Goal: Task Accomplishment & Management: Use online tool/utility

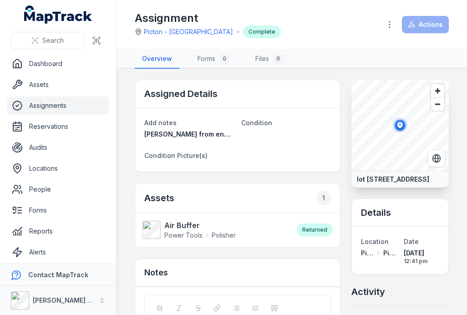
click at [392, 20] on icon "button" at bounding box center [389, 24] width 9 height 9
click at [427, 26] on div "Actions" at bounding box center [415, 24] width 68 height 17
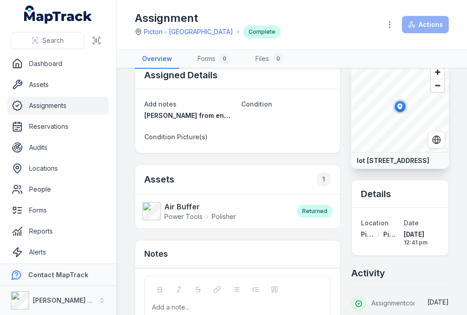
click at [190, 205] on strong "Air Buffer" at bounding box center [200, 206] width 72 height 11
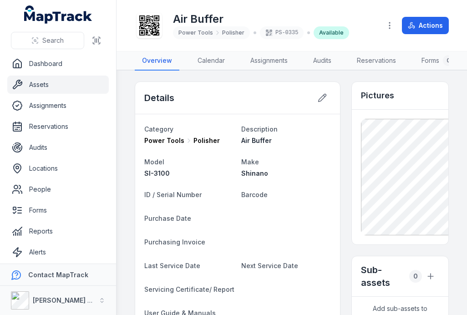
click at [387, 29] on icon "button" at bounding box center [389, 25] width 9 height 9
click at [433, 27] on button "Actions" at bounding box center [425, 25] width 47 height 17
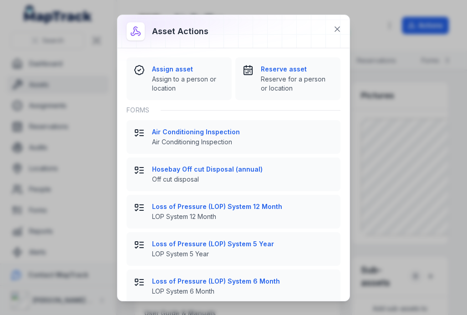
click at [211, 78] on span "Assign to a person or location" at bounding box center [188, 84] width 72 height 18
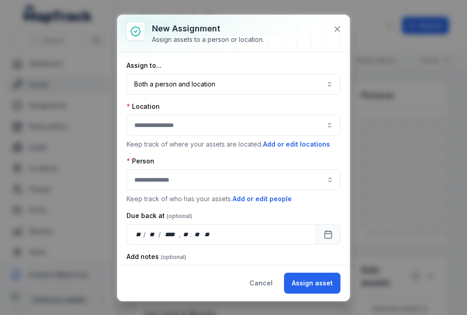
click at [245, 86] on button "Both a person and location ****" at bounding box center [234, 84] width 214 height 21
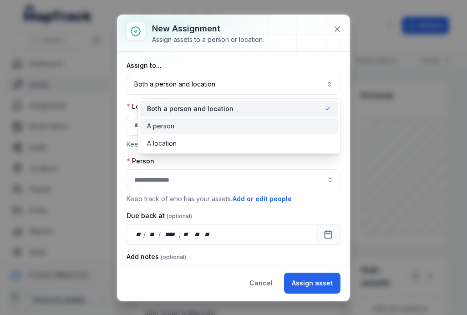
click at [222, 126] on div "A person" at bounding box center [239, 126] width 184 height 9
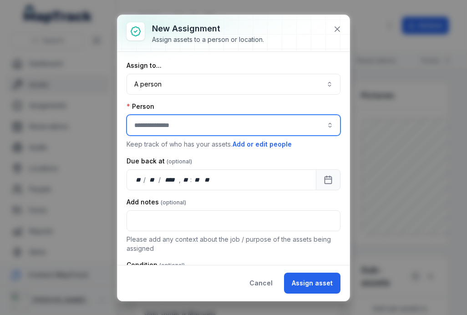
click at [217, 118] on input "assignment-add:person-label" at bounding box center [234, 125] width 214 height 21
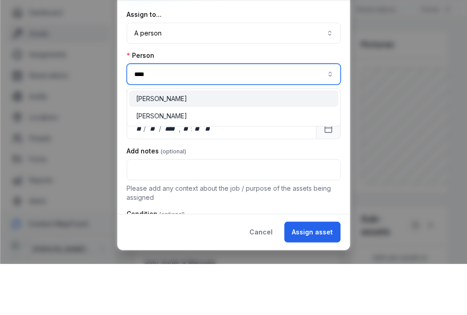
click at [229, 145] on div "[PERSON_NAME]" at bounding box center [233, 149] width 195 height 9
type input "**********"
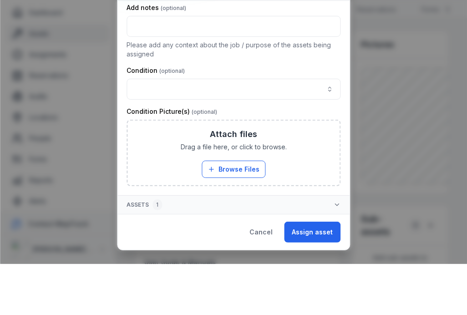
scroll to position [143, 0]
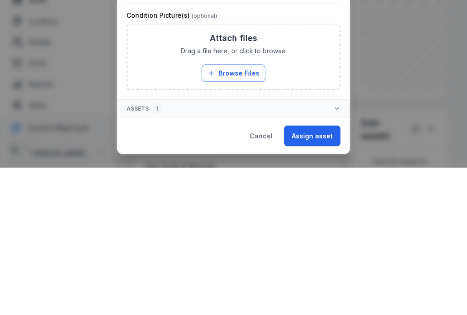
click at [315, 273] on button "Assign asset" at bounding box center [312, 283] width 56 height 21
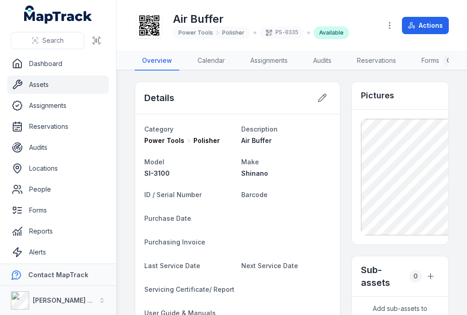
click at [426, 32] on button "Actions" at bounding box center [425, 25] width 47 height 17
